Goal: Find specific page/section: Find specific page/section

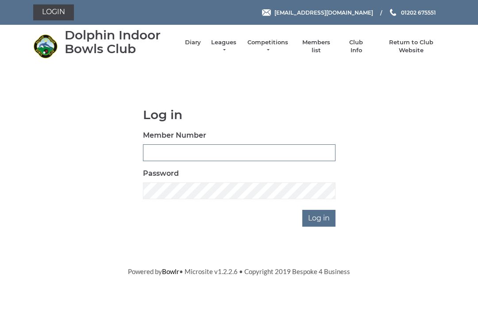
click at [161, 148] on input "Member Number" at bounding box center [239, 152] width 192 height 17
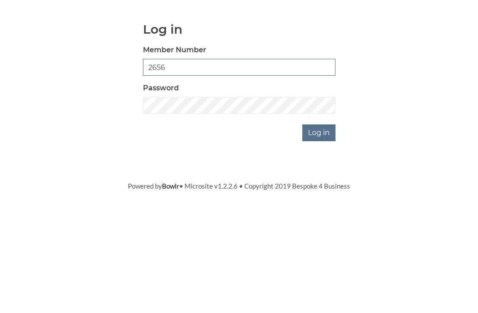
type input "2656"
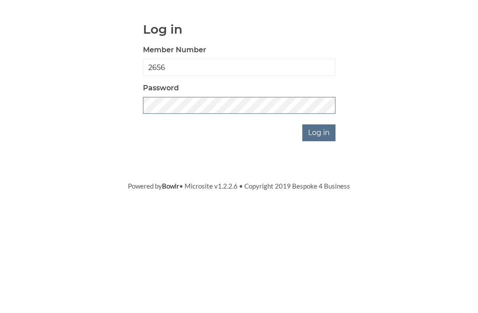
click at [319, 210] on input "Log in" at bounding box center [318, 218] width 33 height 17
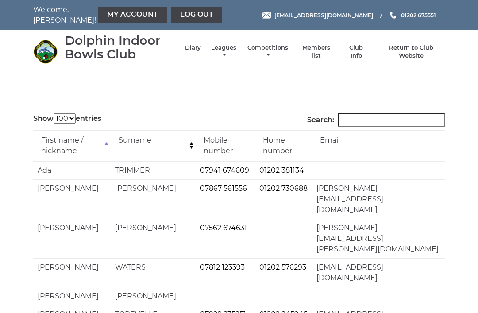
select select "100"
click at [362, 115] on input "Search:" at bounding box center [390, 119] width 107 height 13
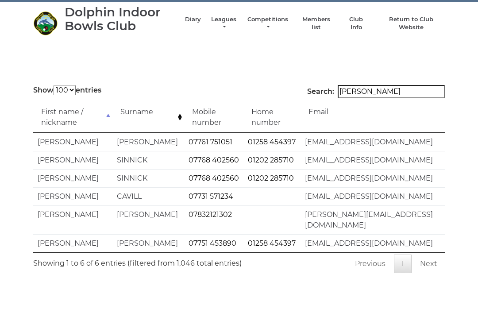
scroll to position [28, 0]
click at [386, 90] on input "[PERSON_NAME]" at bounding box center [390, 91] width 107 height 13
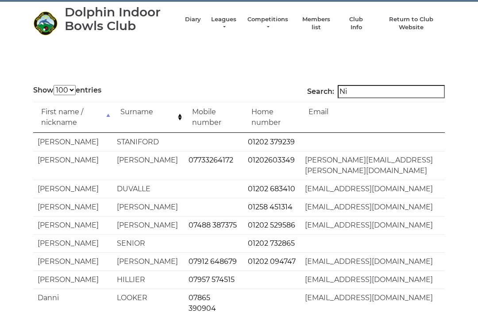
type input "N"
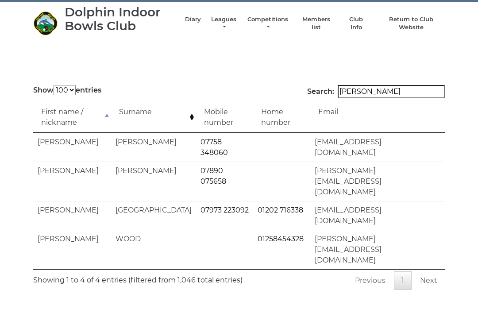
scroll to position [0, 0]
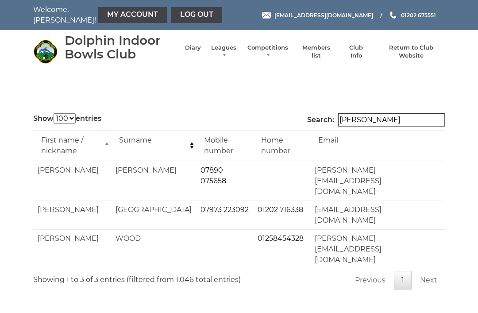
click at [381, 120] on input "[PERSON_NAME]" at bounding box center [390, 119] width 107 height 13
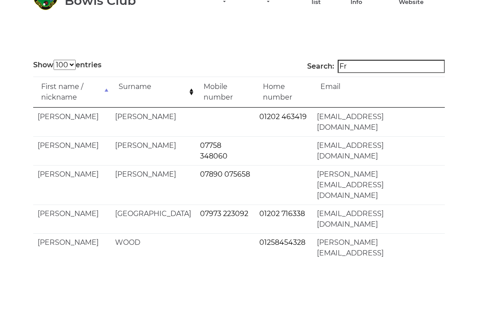
type input "F"
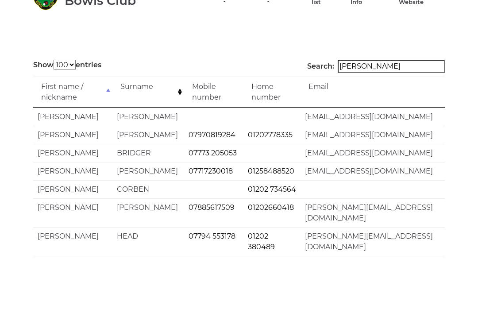
scroll to position [54, 0]
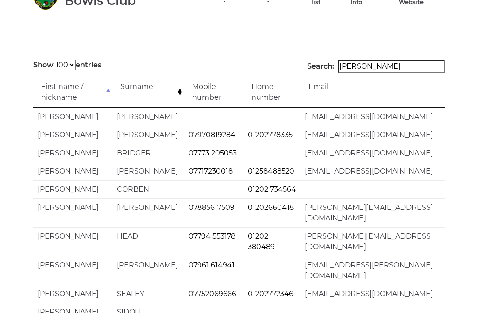
click at [380, 66] on input "[PERSON_NAME]" at bounding box center [390, 66] width 107 height 13
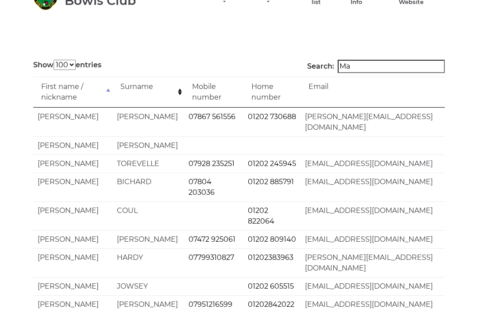
type input "M"
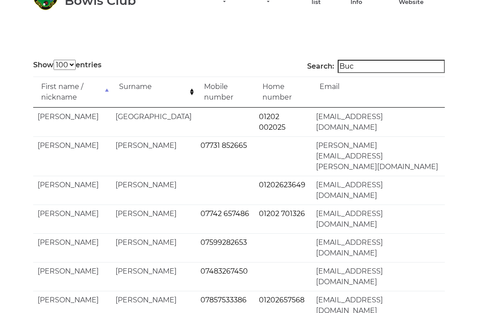
scroll to position [0, 0]
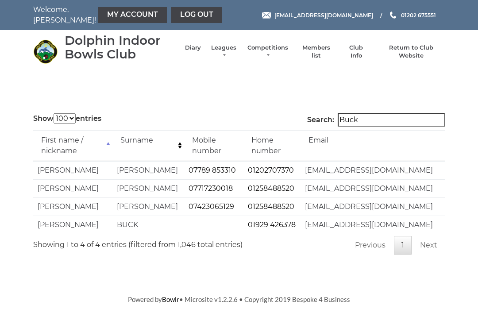
click at [382, 122] on input "Buck" at bounding box center [390, 119] width 107 height 13
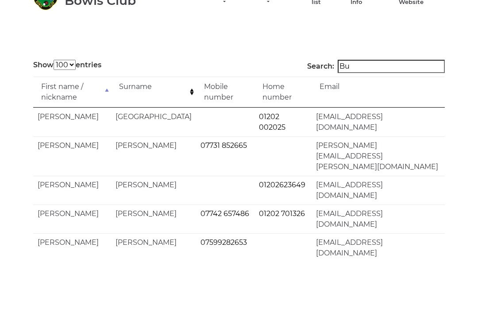
type input "B"
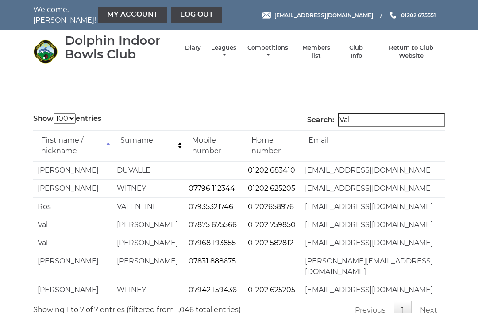
click at [379, 121] on input "Val" at bounding box center [390, 119] width 107 height 13
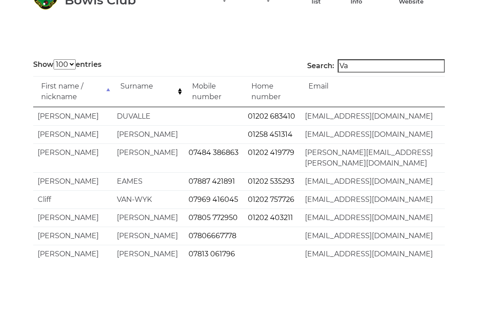
type input "V"
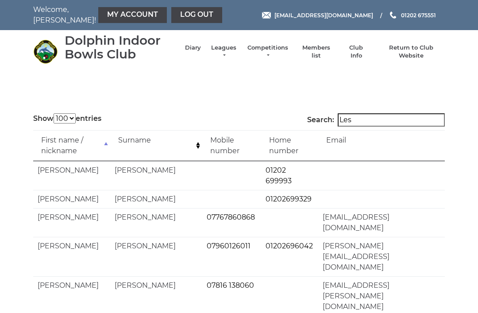
click at [376, 121] on input "Les" at bounding box center [390, 119] width 107 height 13
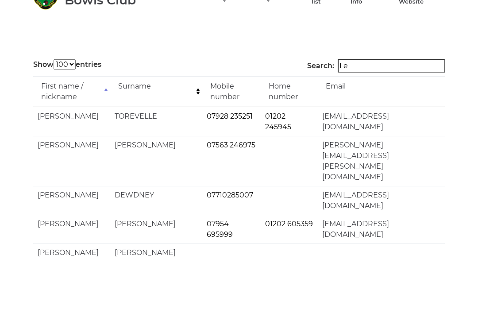
type input "L"
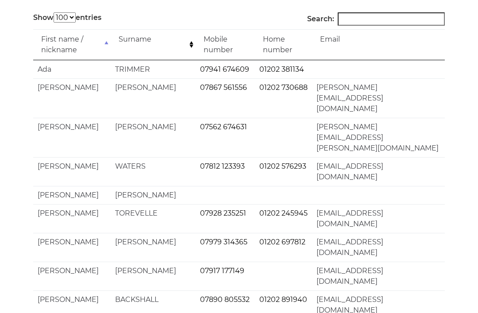
scroll to position [78, 0]
